Goal: Information Seeking & Learning: Learn about a topic

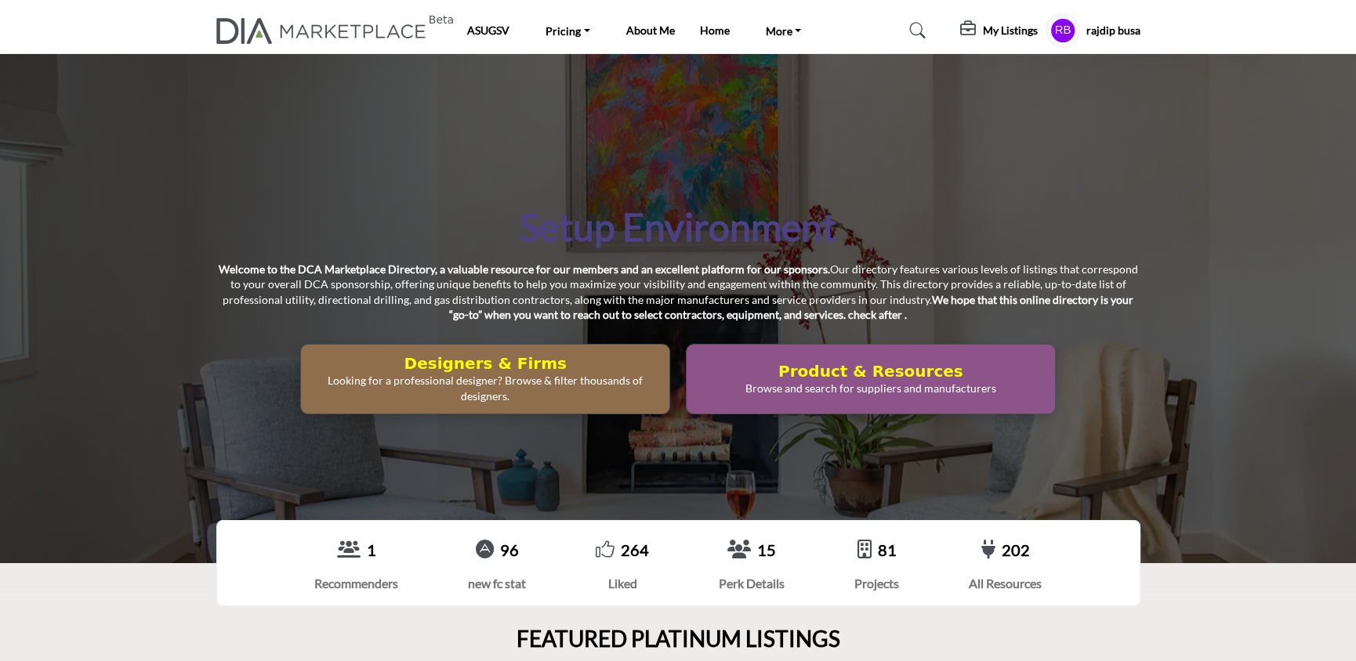
click at [1015, 26] on h5 "My Listings" at bounding box center [1010, 31] width 55 height 14
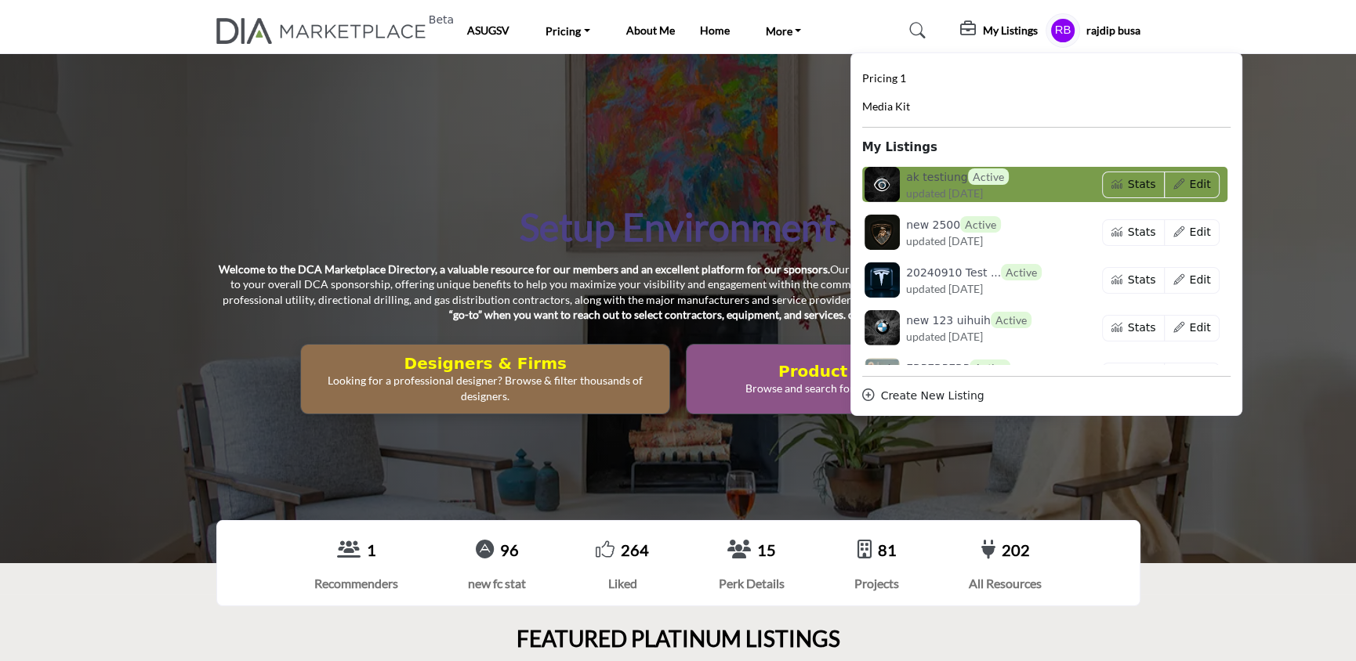
click at [914, 183] on h6 "ak testiung Active" at bounding box center [957, 176] width 103 height 16
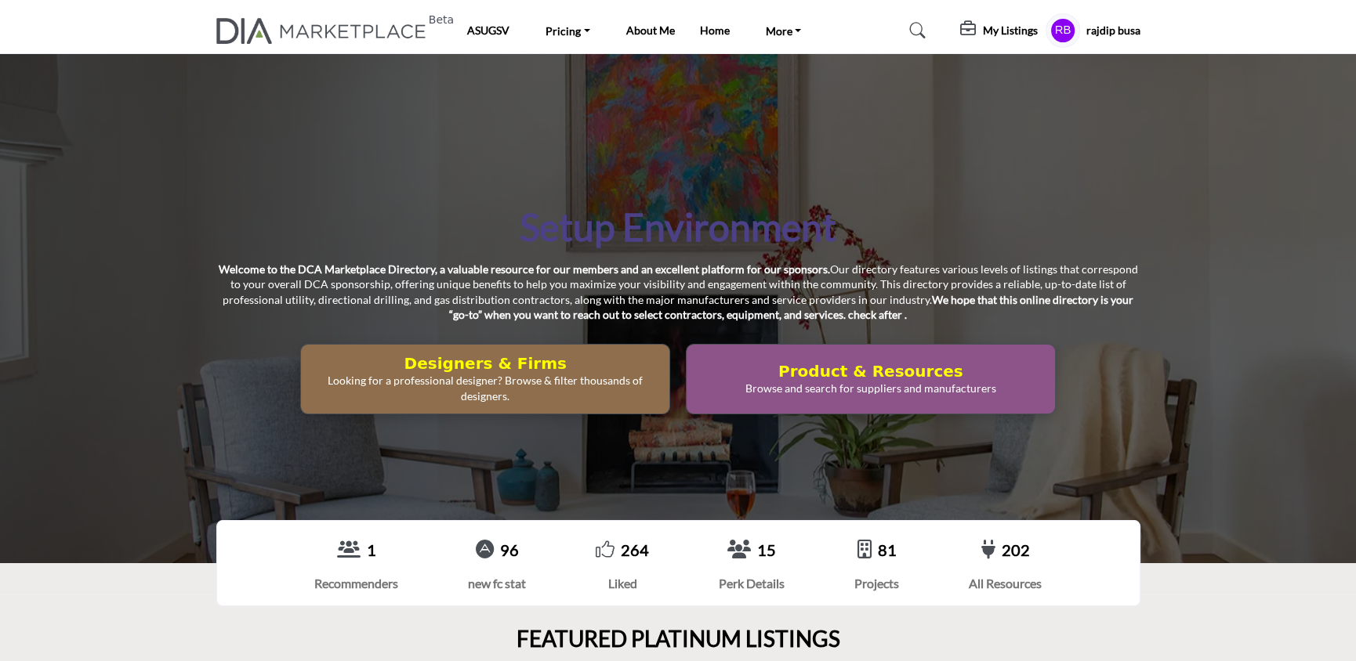
click at [490, 143] on div "Setup Environment Welcome to the DCA Marketplace Directory, a valuable resource…" at bounding box center [678, 308] width 1356 height 509
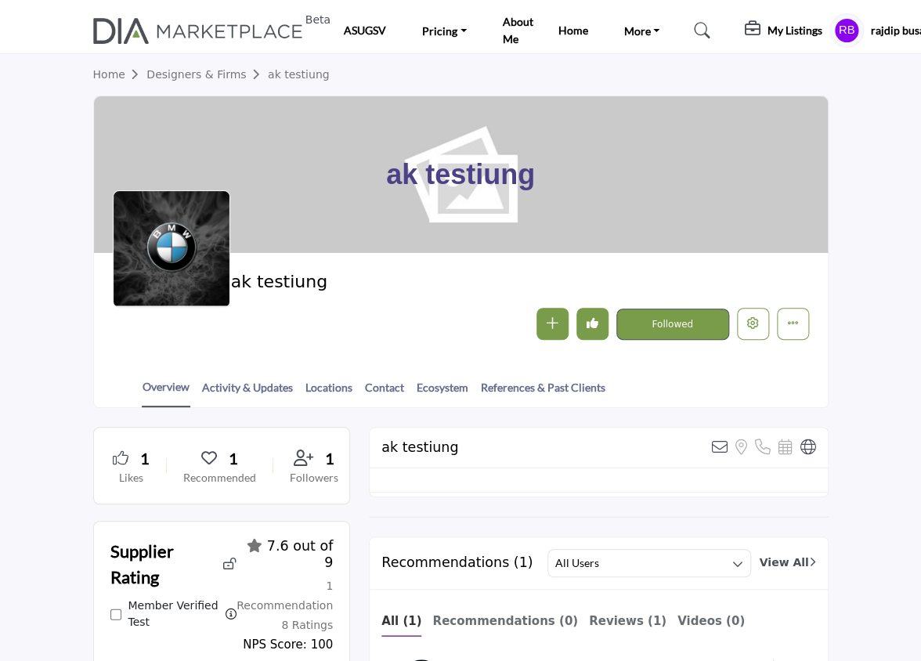
click at [700, 29] on icon at bounding box center [703, 31] width 16 height 16
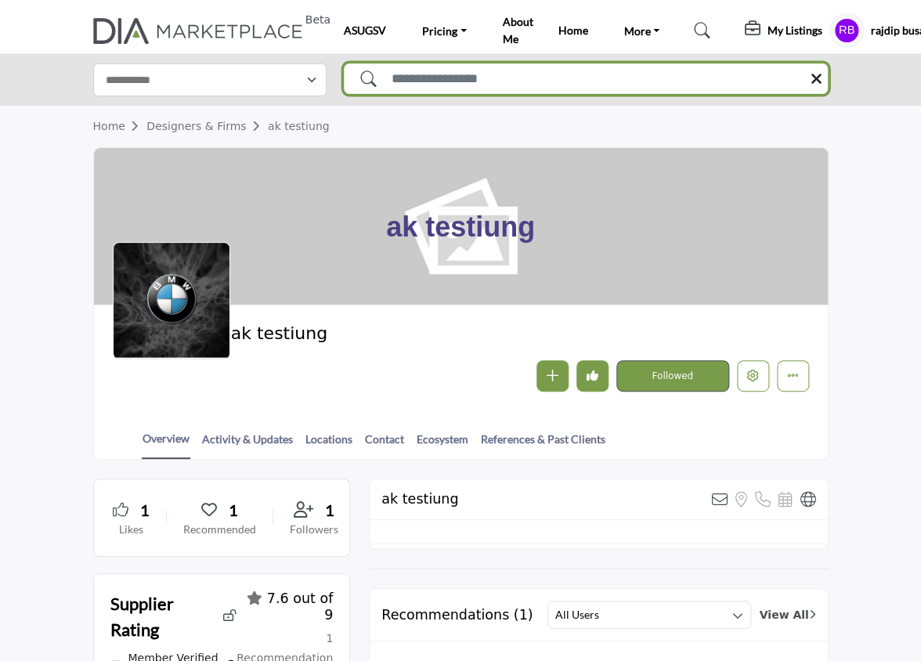
click at [489, 81] on input "Search Solutions" at bounding box center [586, 78] width 485 height 31
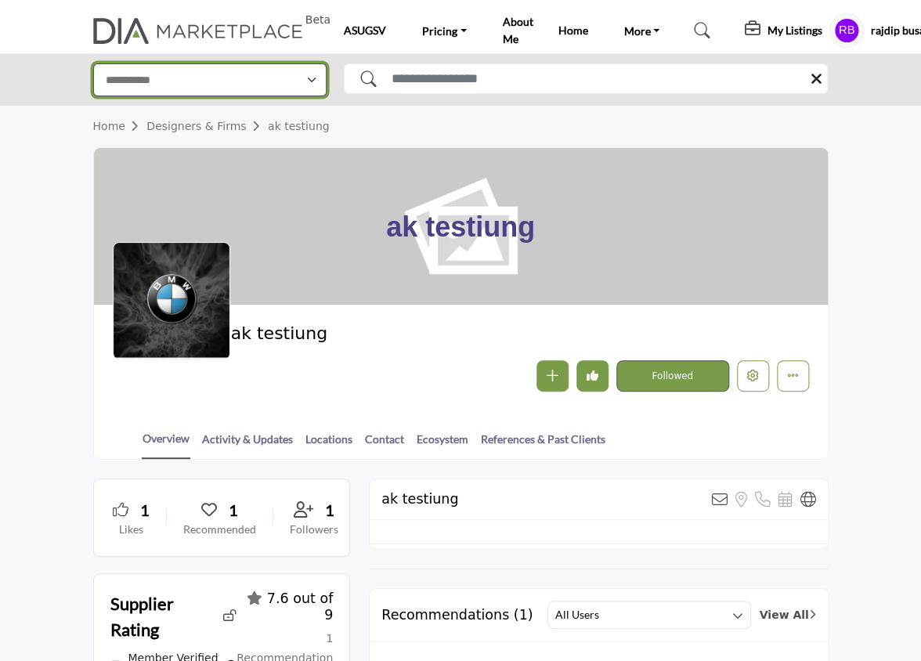
click at [248, 74] on select "**********" at bounding box center [210, 80] width 234 height 34
select select "**********"
click at [93, 63] on select "**********" at bounding box center [210, 80] width 234 height 34
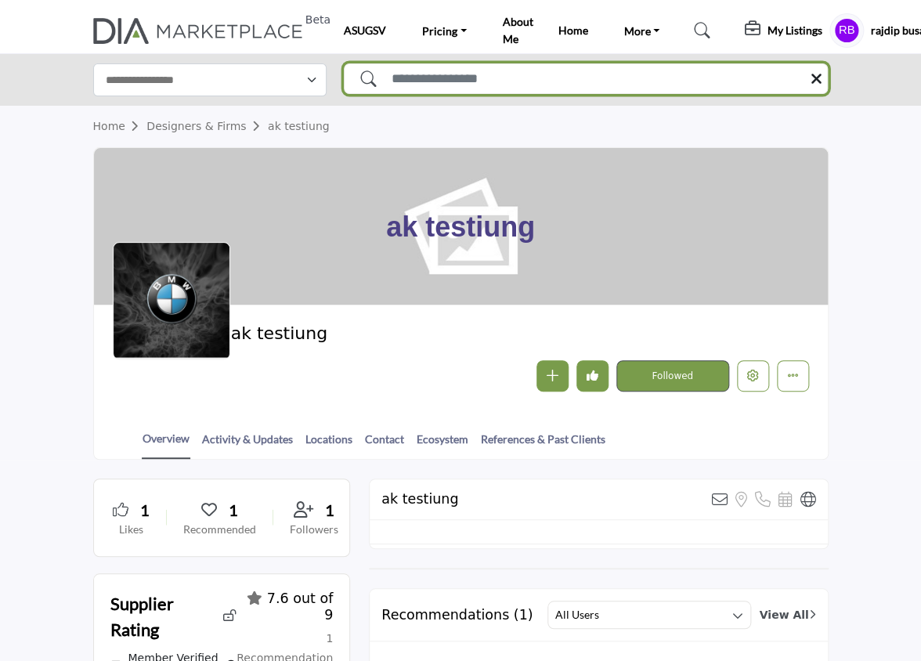
click at [523, 74] on input "Search Solutions" at bounding box center [586, 78] width 485 height 31
type input "**********"
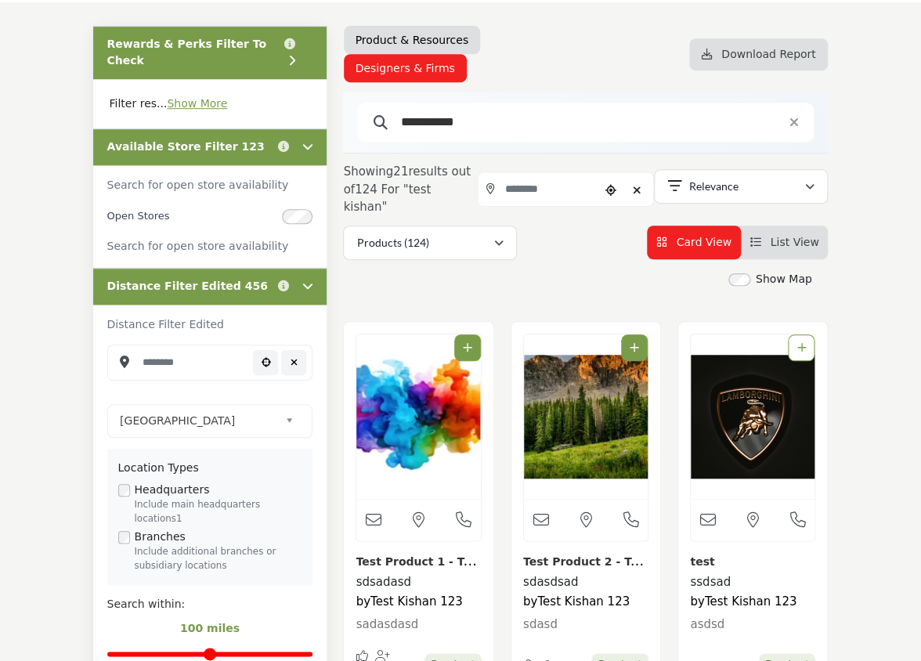
scroll to position [188, 0]
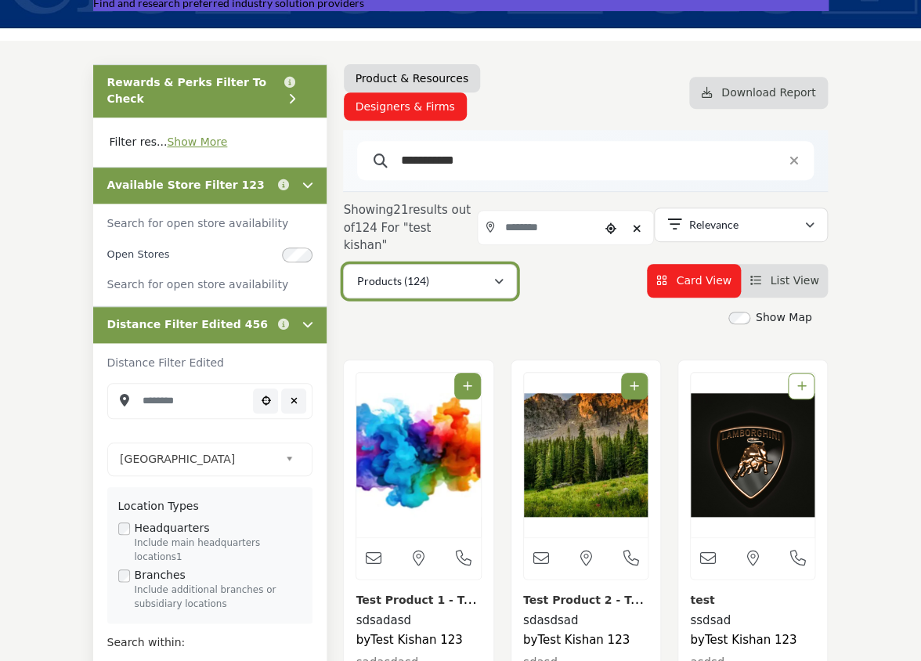
click at [437, 272] on div "Products (124)" at bounding box center [425, 281] width 136 height 19
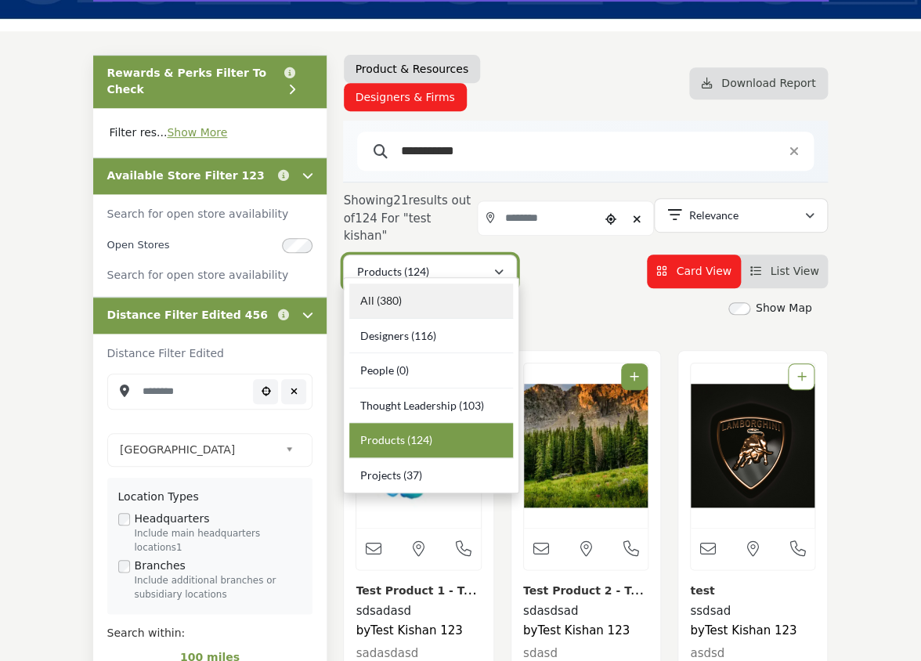
scroll to position [197, 0]
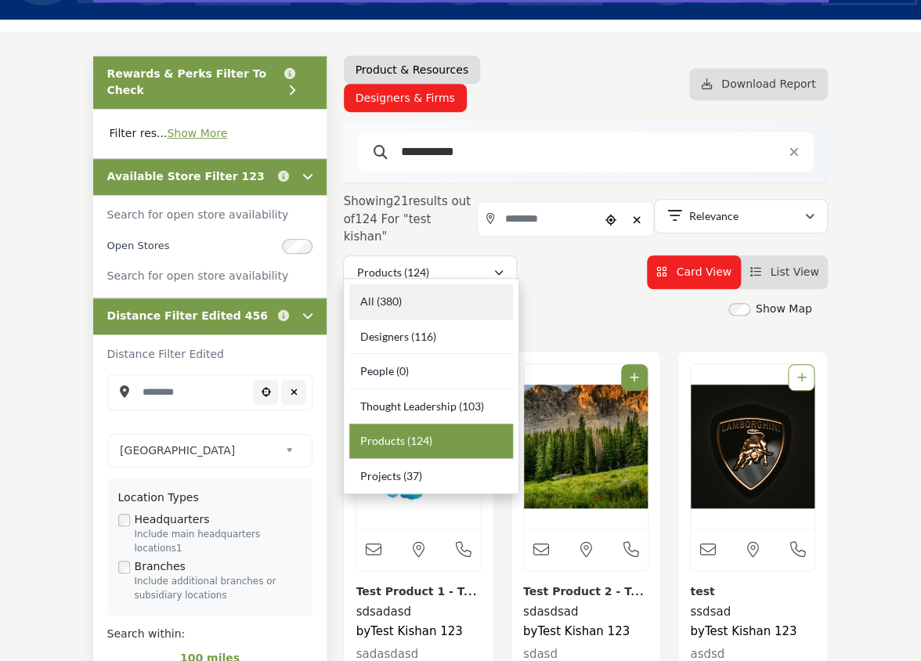
click at [432, 312] on div "All (380)" at bounding box center [431, 301] width 164 height 35
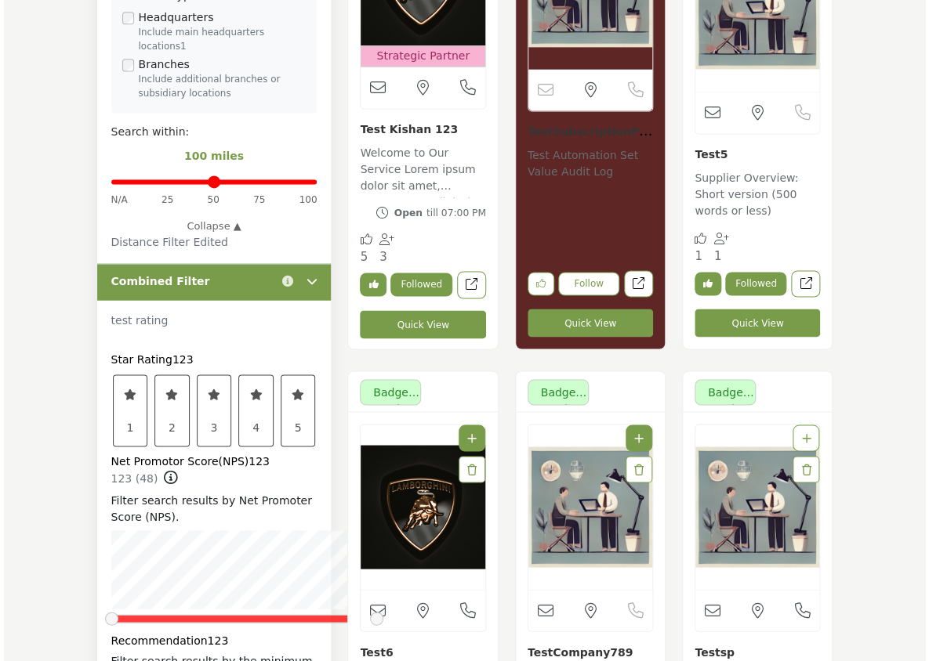
scroll to position [700, 0]
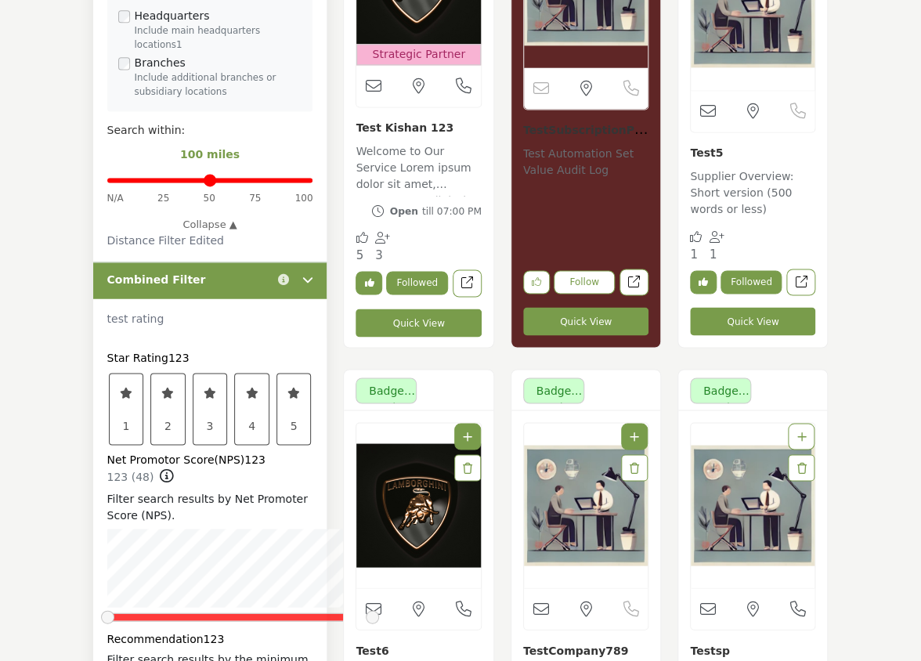
click at [451, 309] on button "Quick View" at bounding box center [418, 323] width 125 height 28
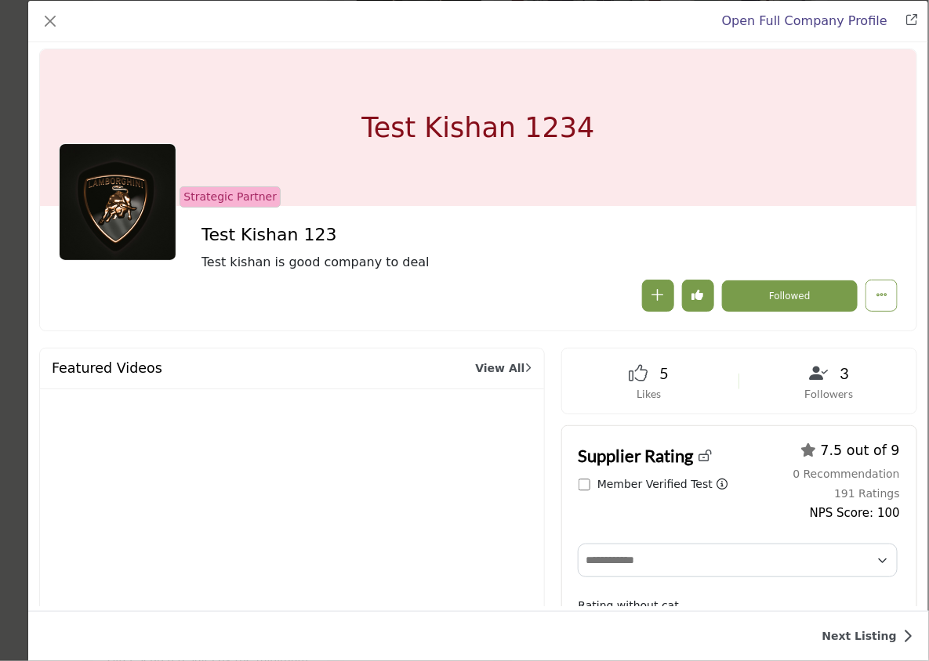
scroll to position [2, 0]
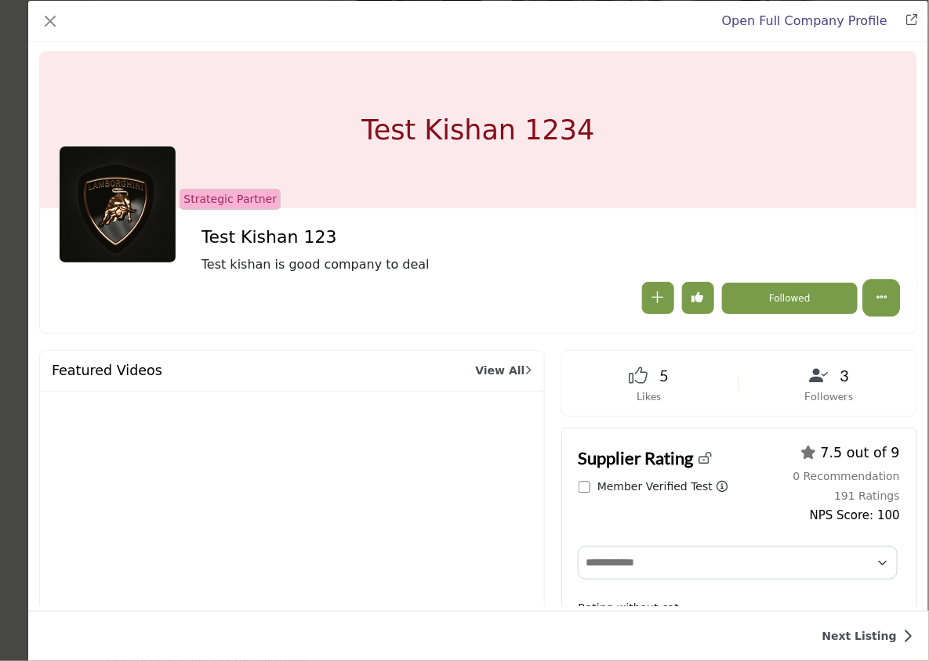
click at [875, 297] on icon "More Options" at bounding box center [881, 297] width 12 height 12
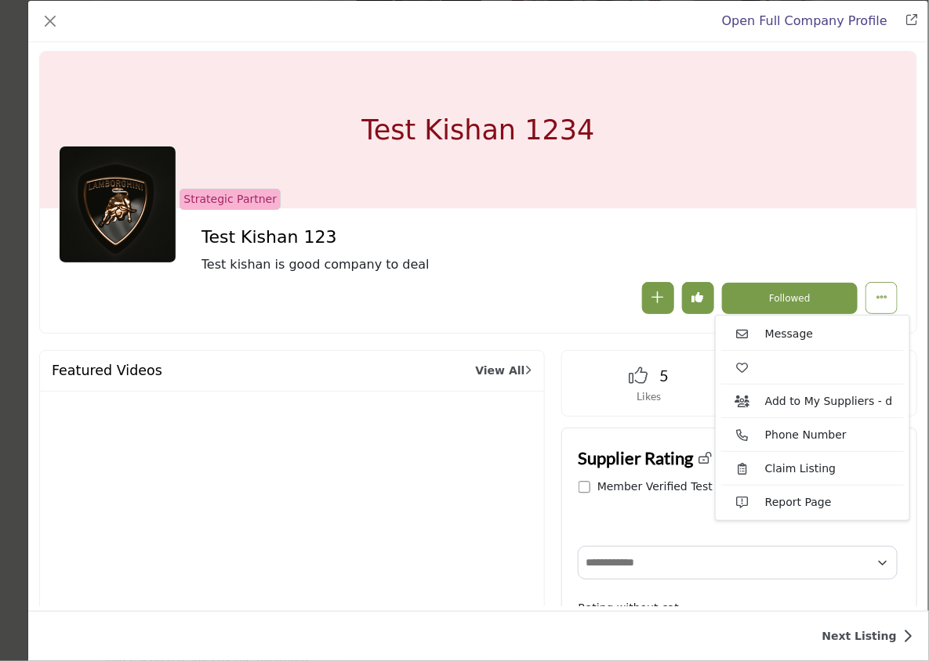
click at [594, 292] on div "Follow Followed" at bounding box center [671, 298] width 452 height 32
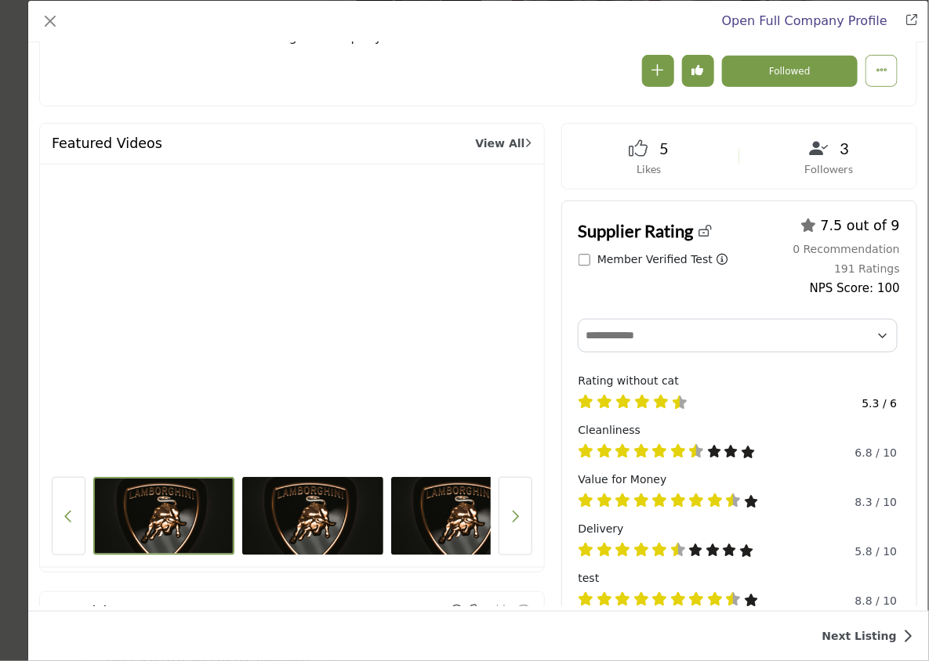
scroll to position [0, 0]
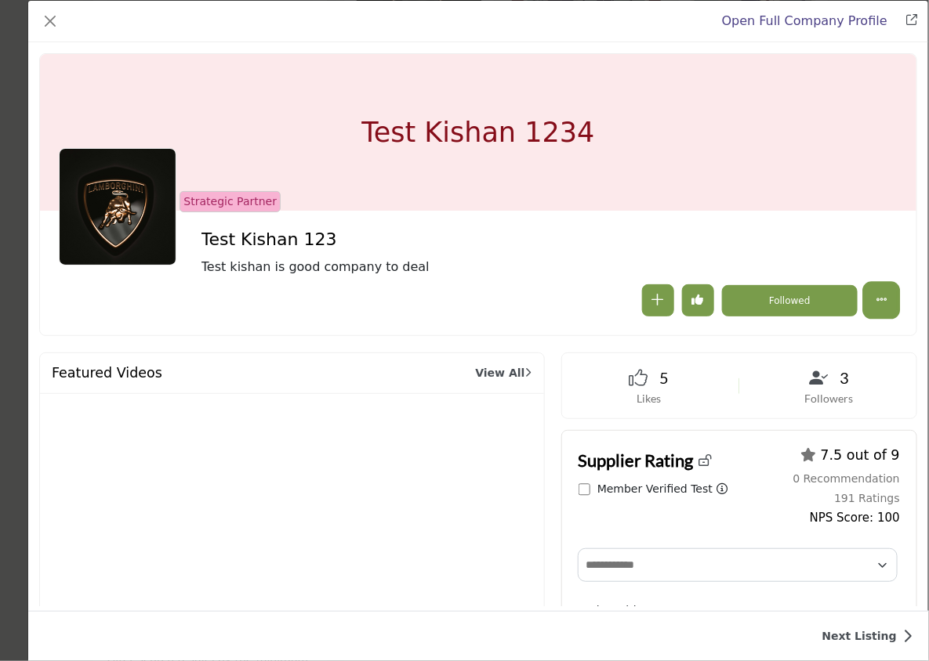
click at [877, 307] on button "More Options" at bounding box center [881, 300] width 32 height 32
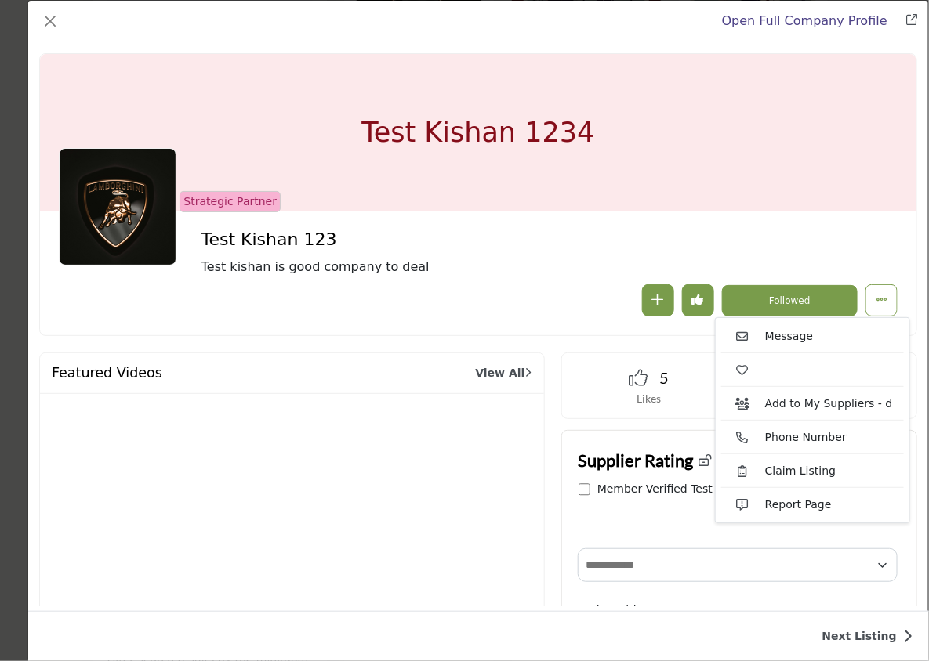
click at [518, 270] on span "Test kishan is good company to deal" at bounding box center [451, 267] width 501 height 19
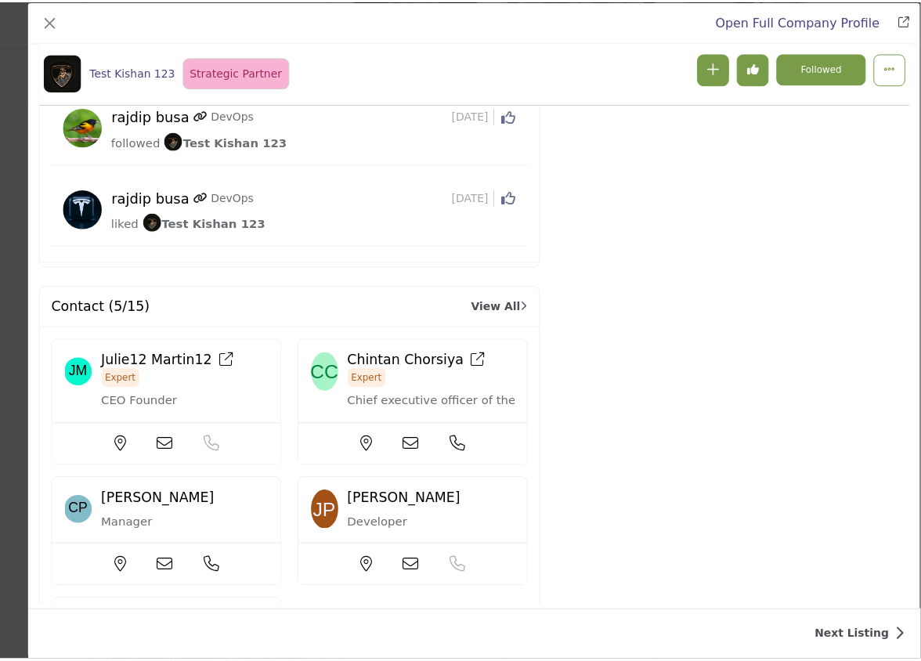
scroll to position [4544, 0]
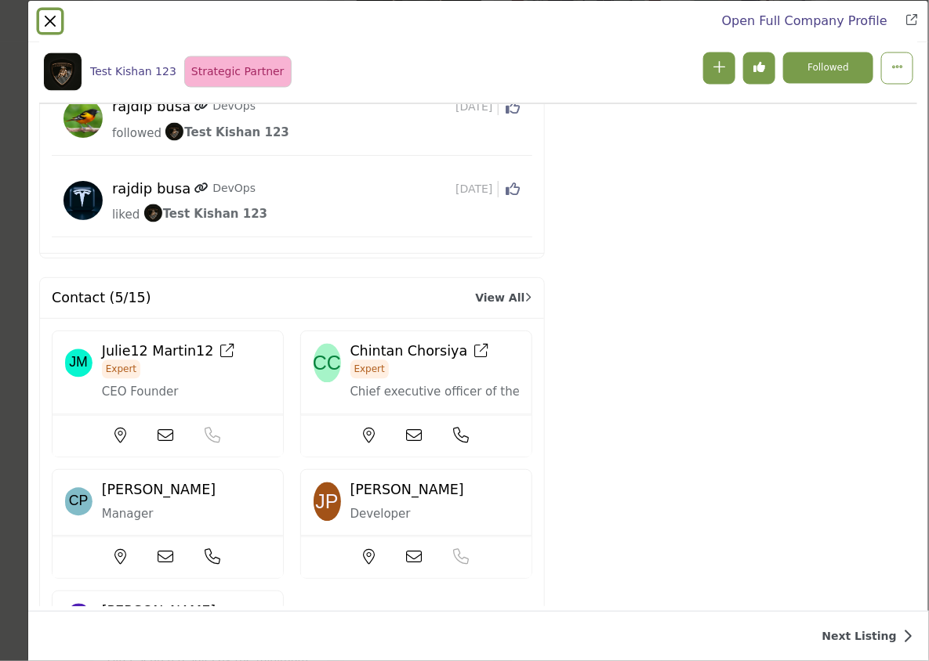
click at [53, 13] on button "Close" at bounding box center [50, 21] width 22 height 22
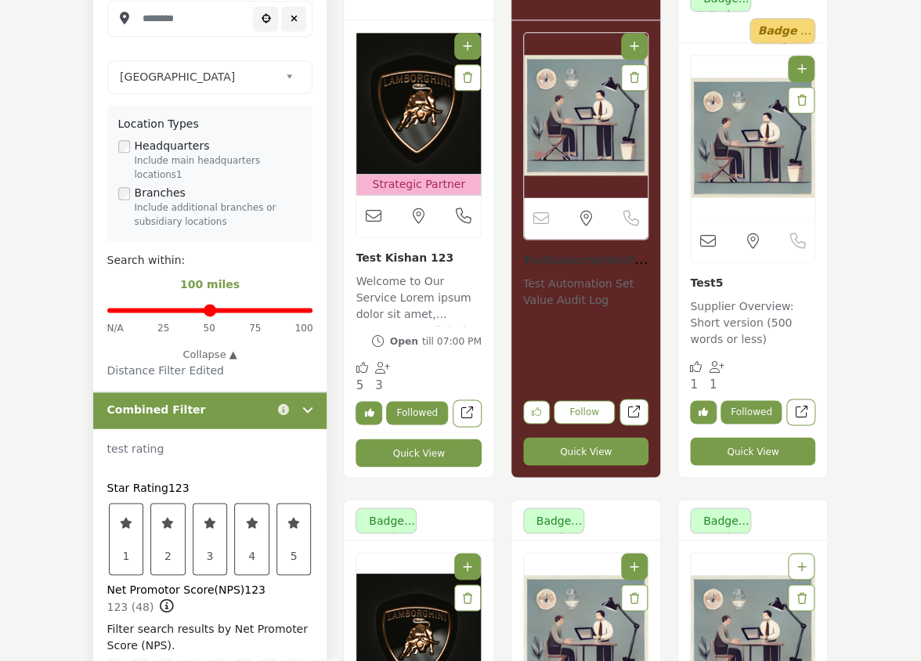
scroll to position [559, 0]
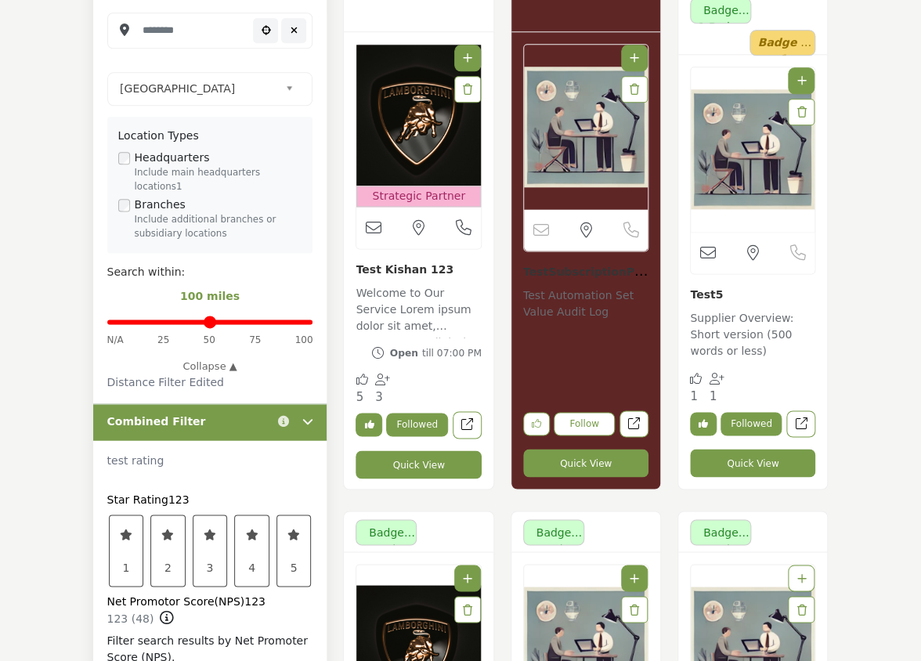
click at [451, 341] on div "Open till 07:00 PM Likes 3 View full profile in new tab." at bounding box center [418, 410] width 125 height 138
click at [440, 316] on p "Welcome to Our Service Lorem ipsum dolor sit amet, consectetur adipiscing elit …" at bounding box center [418, 311] width 125 height 52
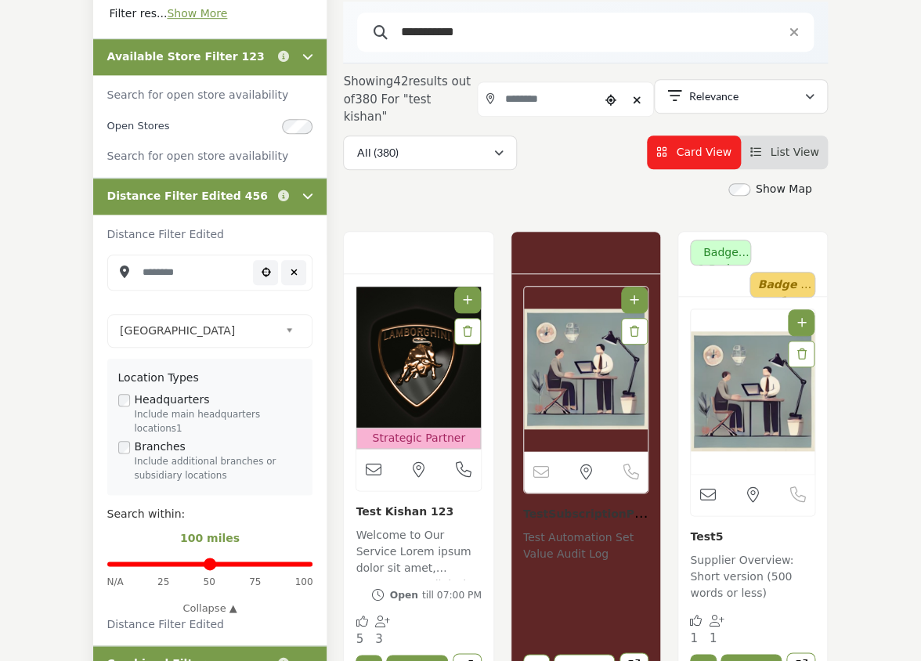
scroll to position [316, 0]
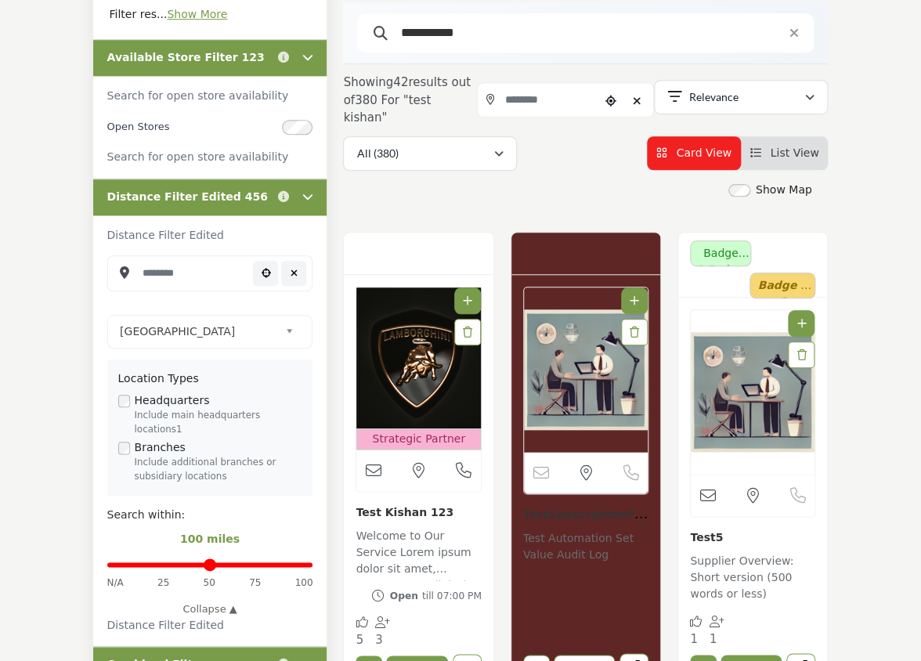
click at [414, 242] on div at bounding box center [418, 254] width 149 height 42
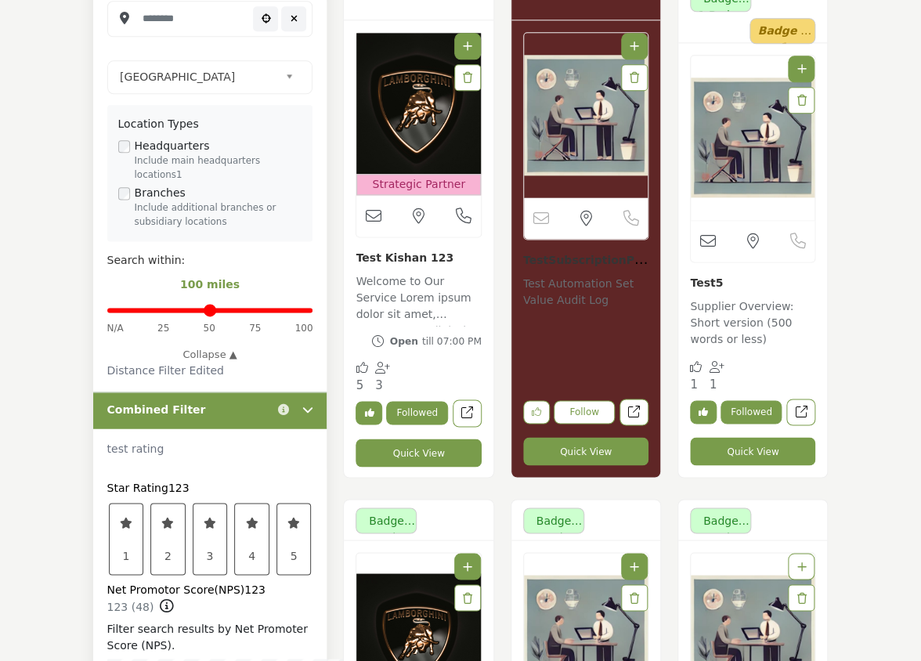
scroll to position [569, 0]
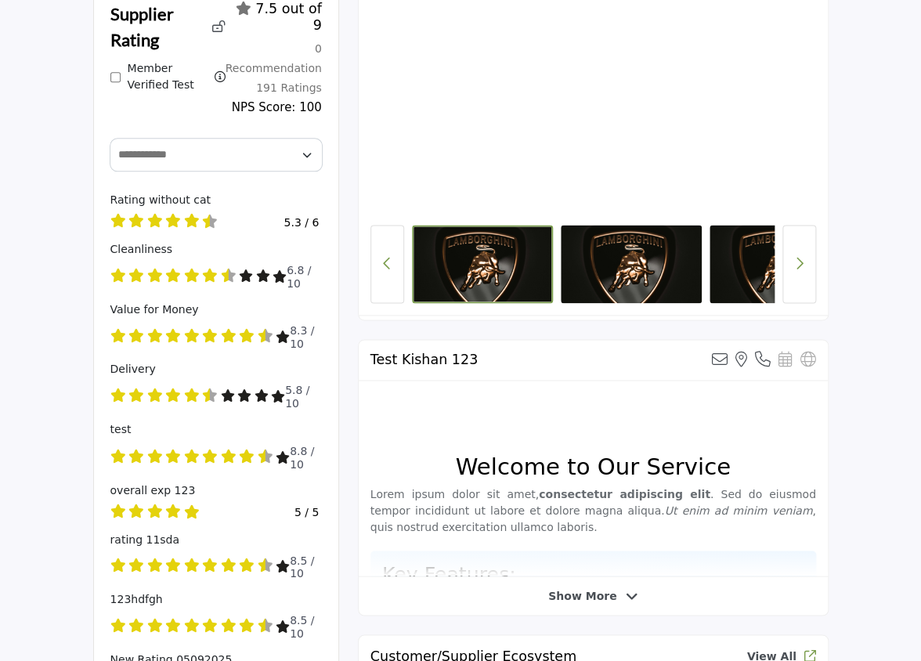
scroll to position [609, 0]
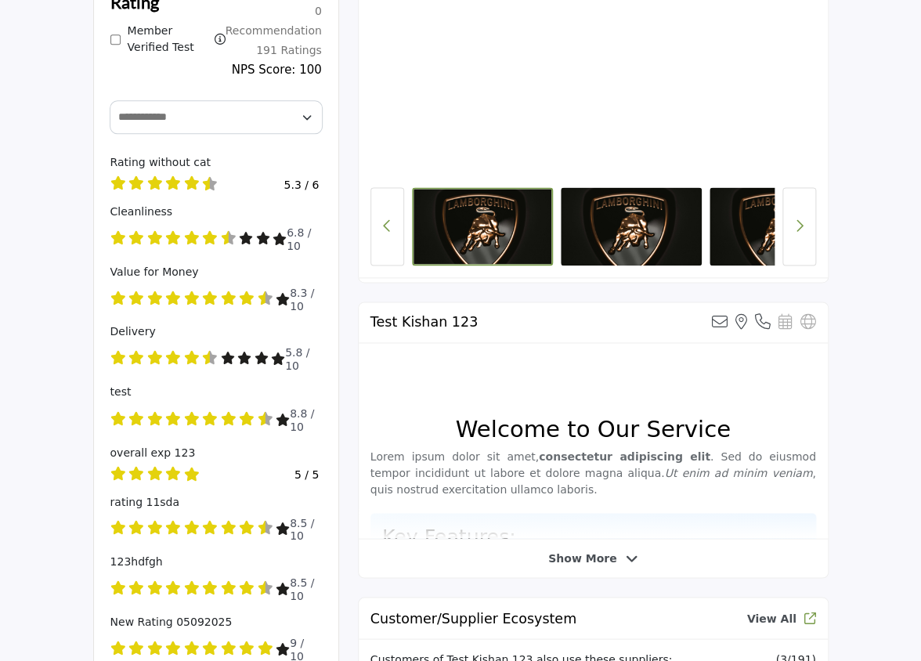
click at [608, 556] on span "Show More" at bounding box center [582, 558] width 68 height 16
click at [608, 556] on li "Easy to use interface" at bounding box center [604, 560] width 400 height 13
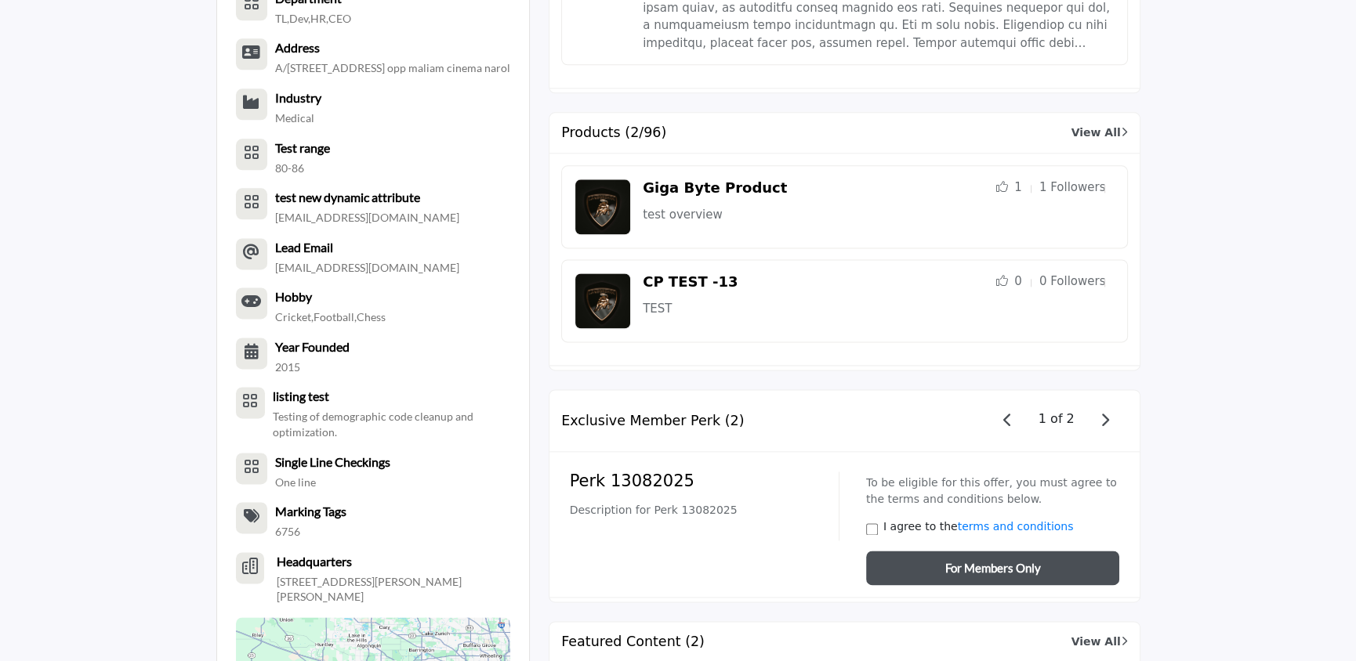
scroll to position [2542, 0]
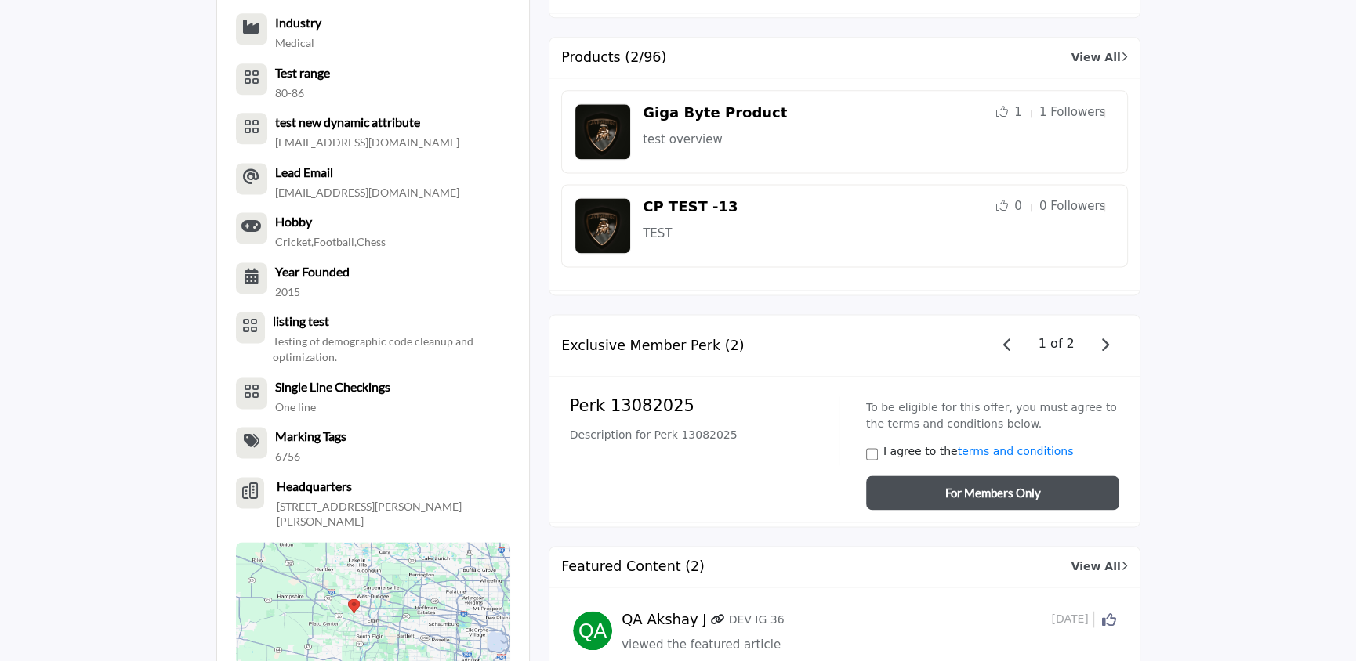
click at [921, 335] on span "button" at bounding box center [1105, 346] width 22 height 22
click at [921, 338] on icon "button" at bounding box center [1104, 345] width 9 height 14
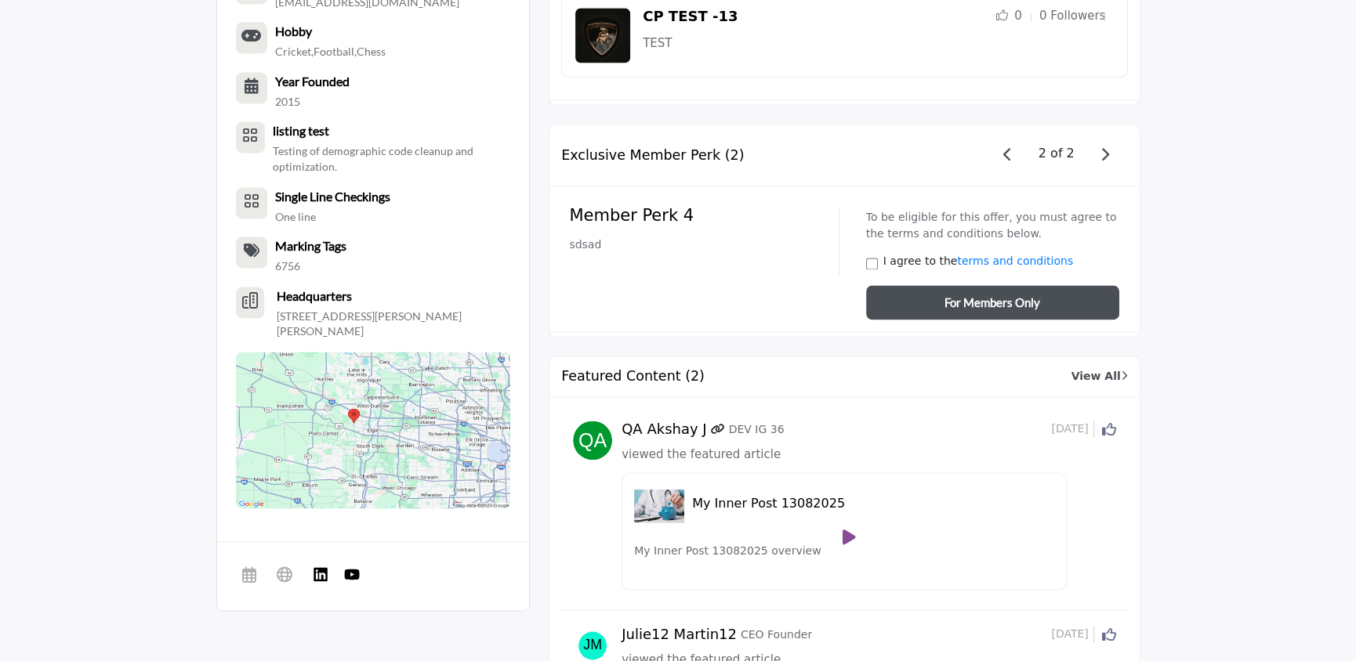
scroll to position [2751, 0]
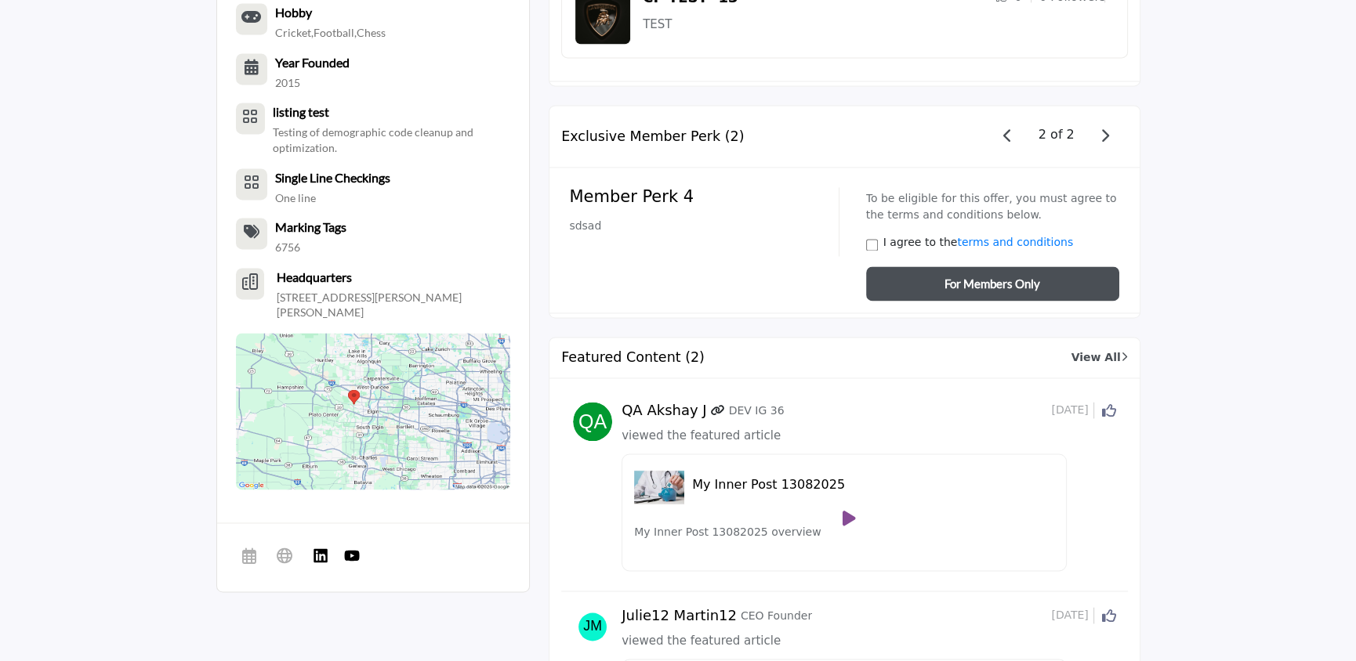
click at [921, 266] on button "For Members Only" at bounding box center [992, 283] width 253 height 34
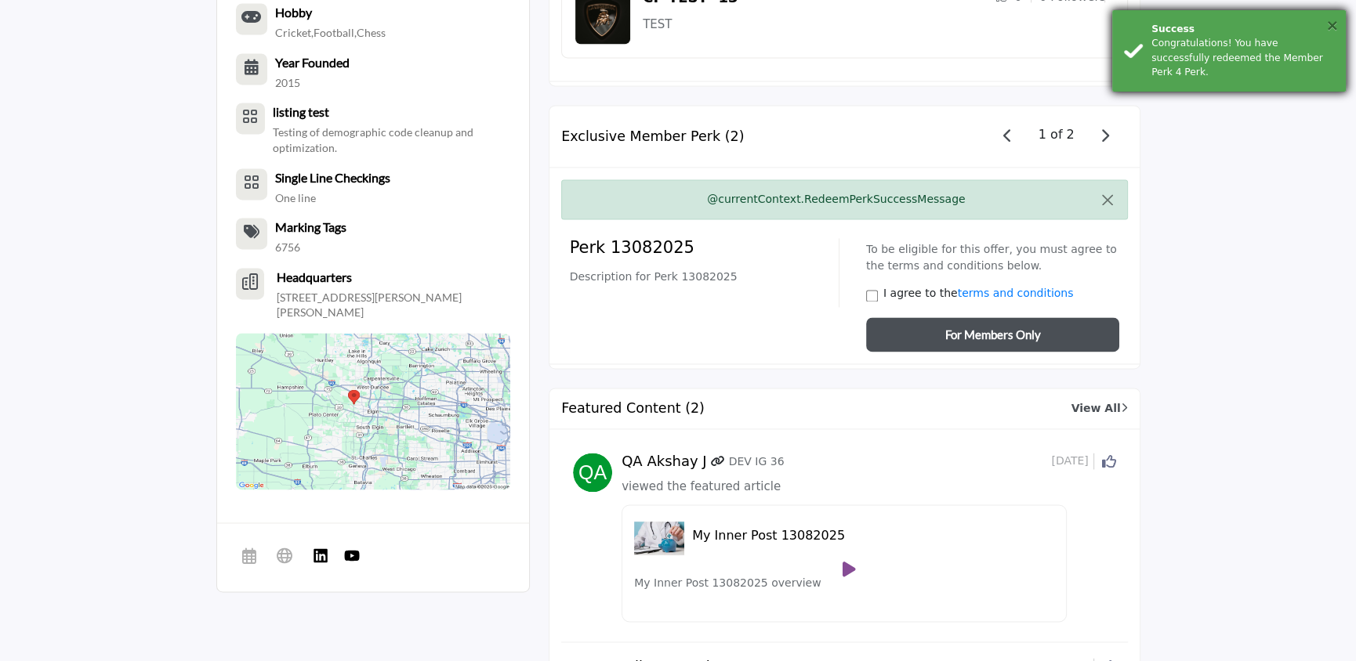
click at [921, 23] on button "×" at bounding box center [1331, 25] width 13 height 16
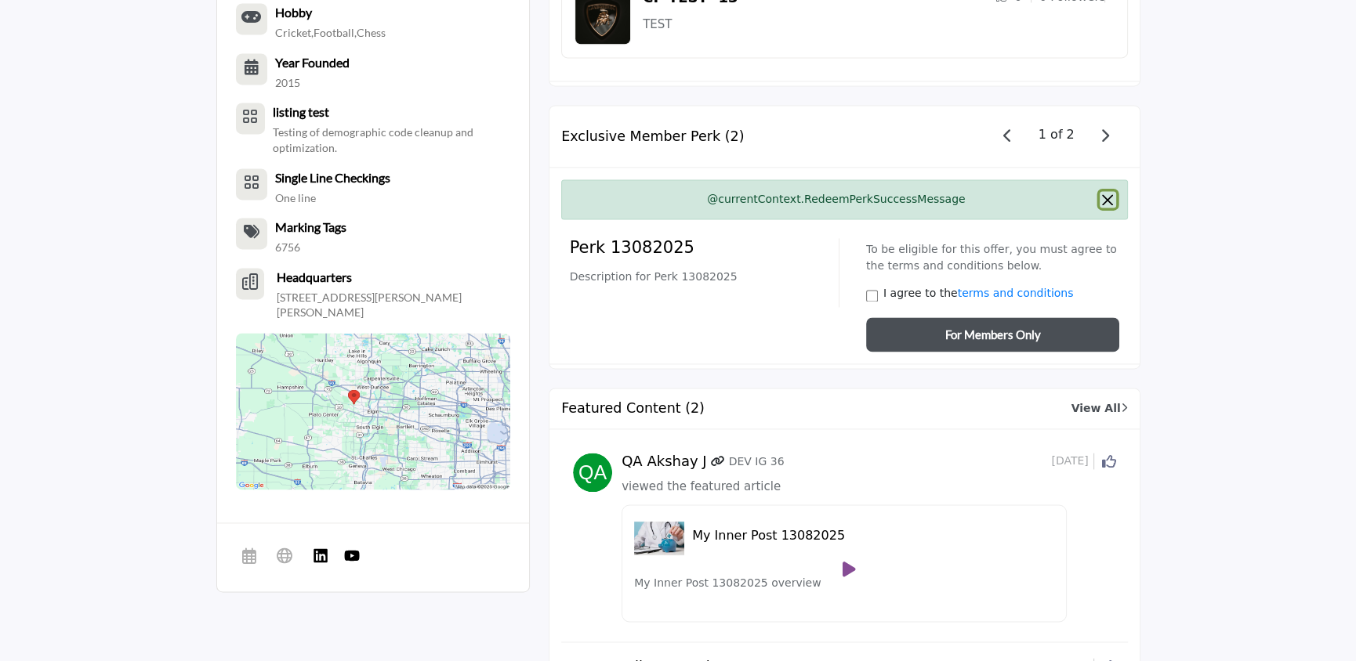
click at [921, 191] on button "Close" at bounding box center [1107, 199] width 16 height 16
click at [921, 179] on div "@currentContext.RedeemPerkSuccessMessage" at bounding box center [844, 199] width 567 height 40
click at [921, 191] on button "Close" at bounding box center [1107, 199] width 16 height 16
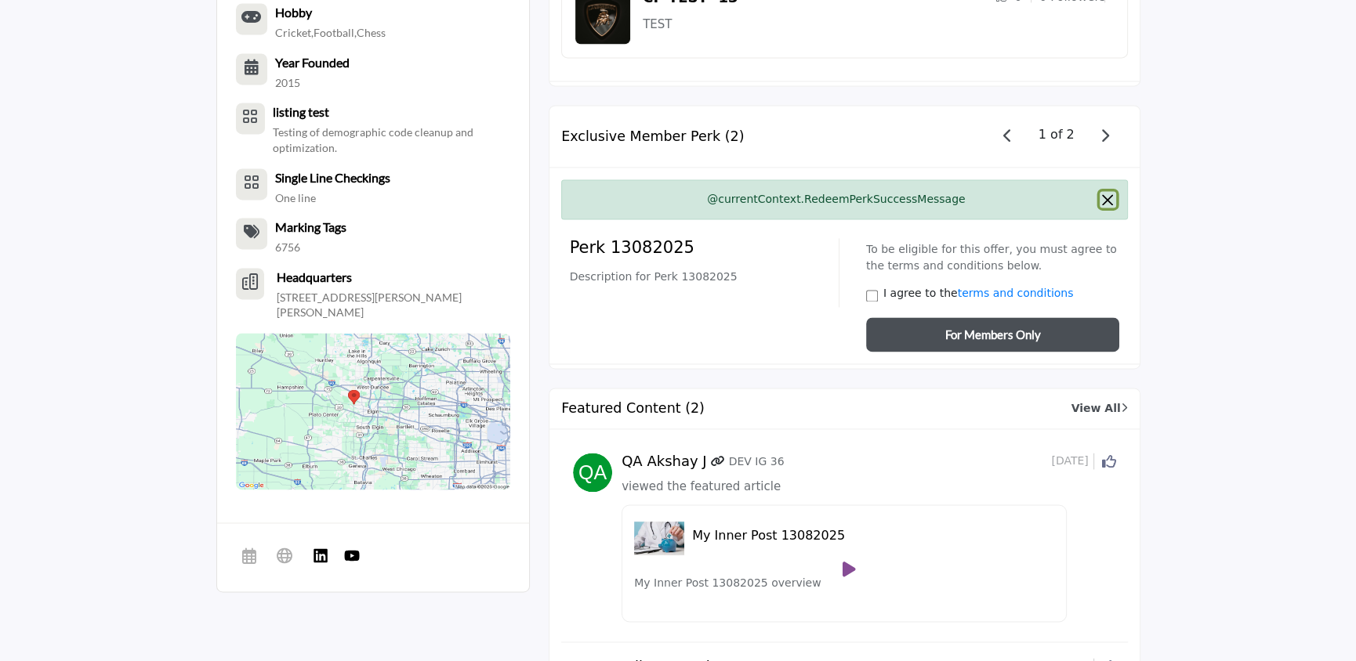
click at [921, 191] on button "Close" at bounding box center [1107, 199] width 16 height 16
click at [921, 179] on div "@currentContext.RedeemPerkSuccessMessage" at bounding box center [844, 199] width 567 height 40
click at [887, 179] on div "@currentContext.RedeemPerkSuccessMessage" at bounding box center [844, 199] width 567 height 40
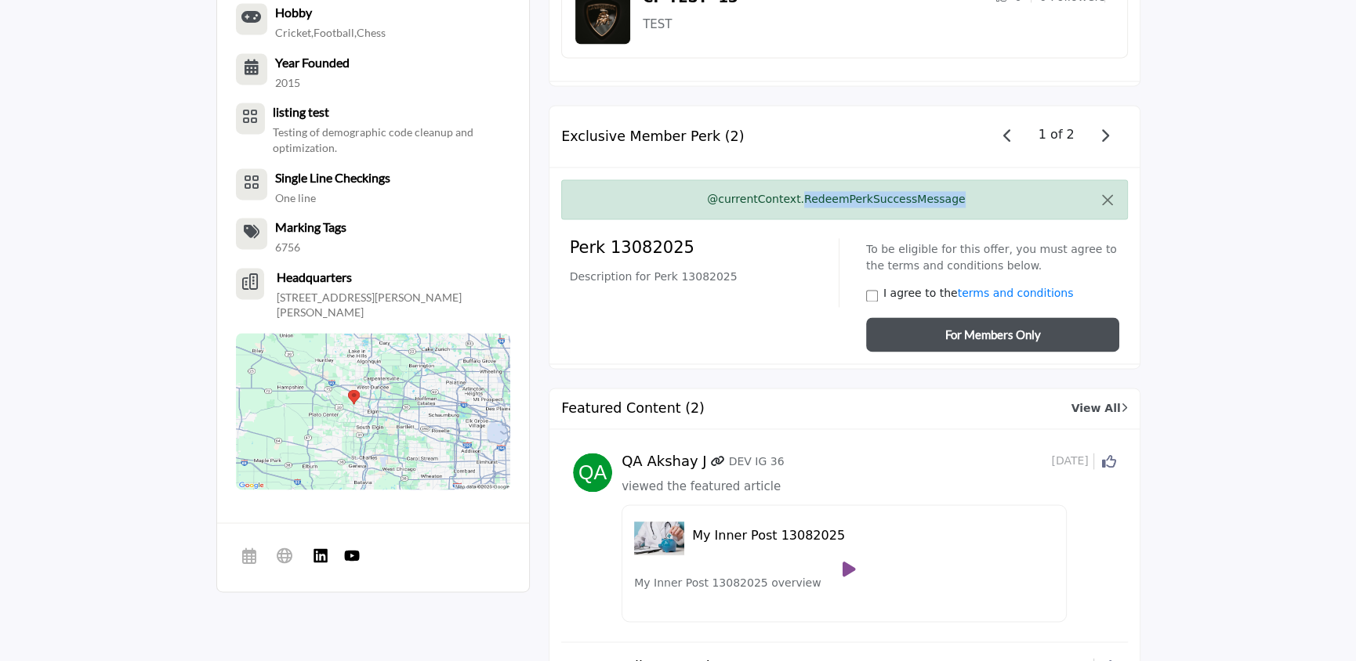
click at [887, 179] on div "@currentContext.RedeemPerkSuccessMessage" at bounding box center [844, 199] width 567 height 40
copy div "RedeemPerkSuccessMessage"
click at [887, 179] on div "@currentContext.RedeemPerkSuccessMessage" at bounding box center [844, 199] width 567 height 40
copy div "@currentContext.RedeemPerkSuccessMessage"
click at [887, 179] on div "@currentContext.RedeemPerkSuccessMessage" at bounding box center [844, 199] width 567 height 40
